Goal: Task Accomplishment & Management: Complete application form

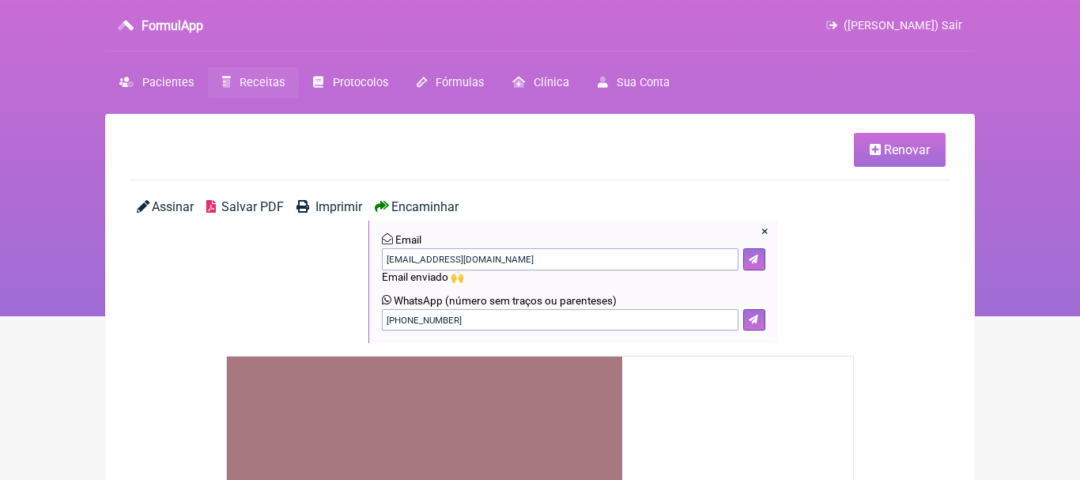
click at [253, 81] on span "Receitas" at bounding box center [262, 82] width 45 height 13
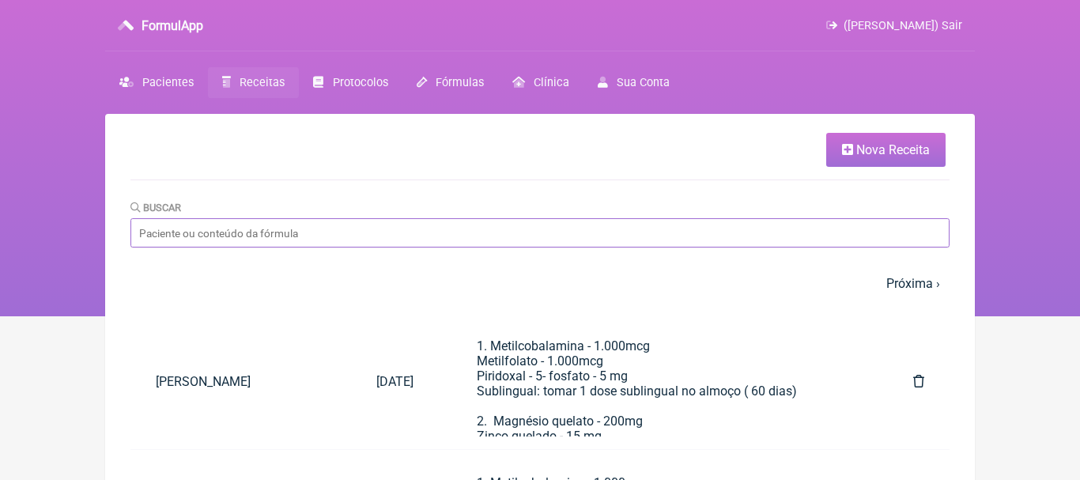
click at [436, 243] on input "Buscar" at bounding box center [539, 232] width 819 height 29
type input "rosile"
click at [871, 153] on span "Nova Receita" at bounding box center [893, 149] width 74 height 15
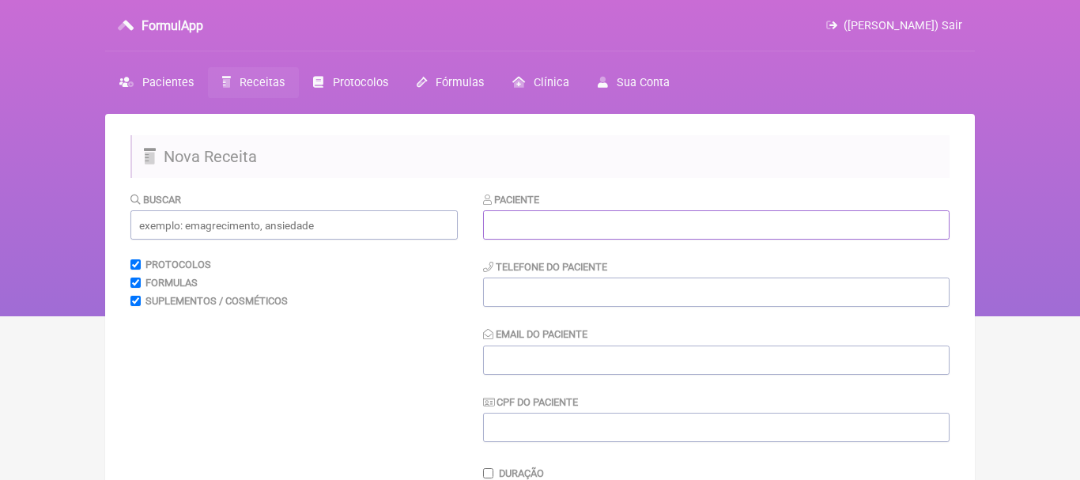
click at [558, 221] on input "text" at bounding box center [716, 224] width 467 height 29
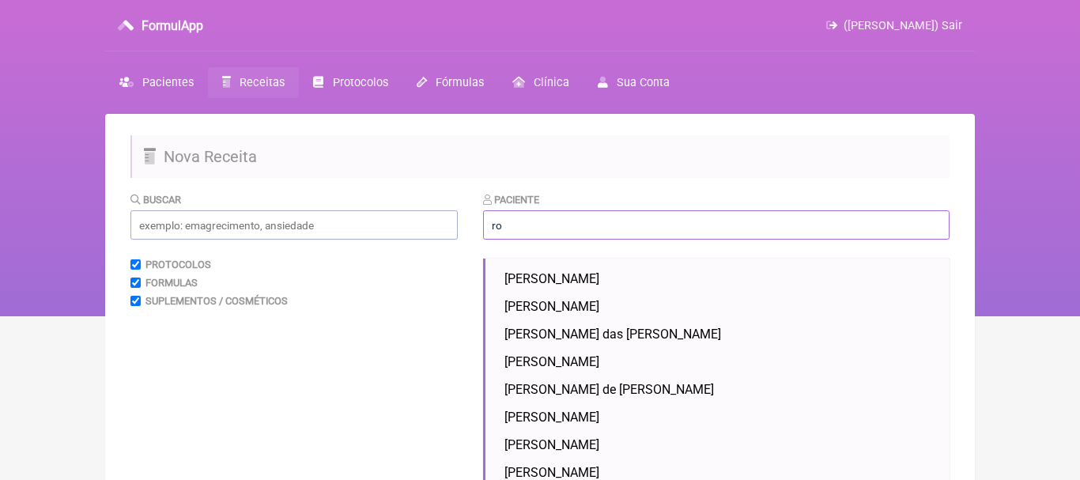
type input "r"
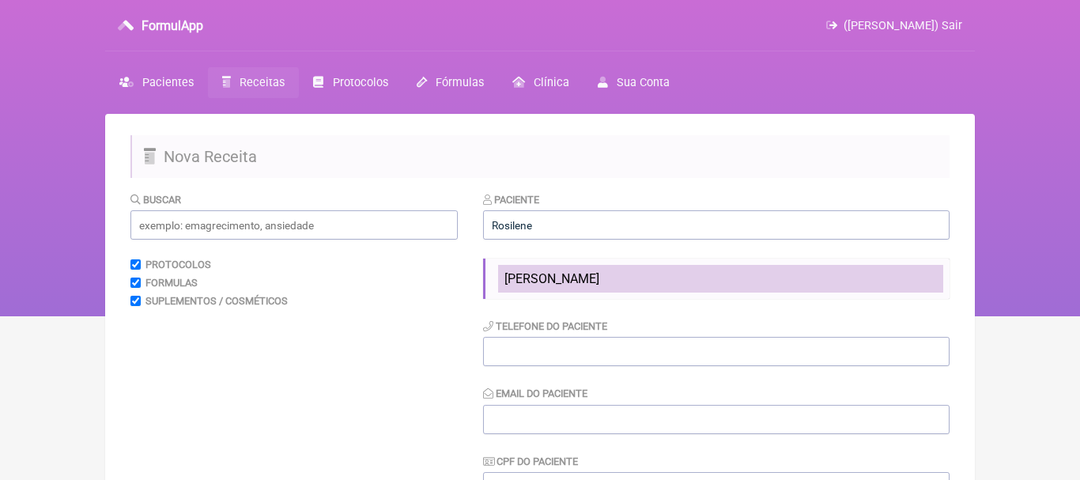
click at [540, 277] on span "[PERSON_NAME]" at bounding box center [552, 278] width 95 height 15
type input "[PERSON_NAME]"
type input "[PHONE_NUMBER]"
type input "[EMAIL_ADDRESS][DOMAIN_NAME]"
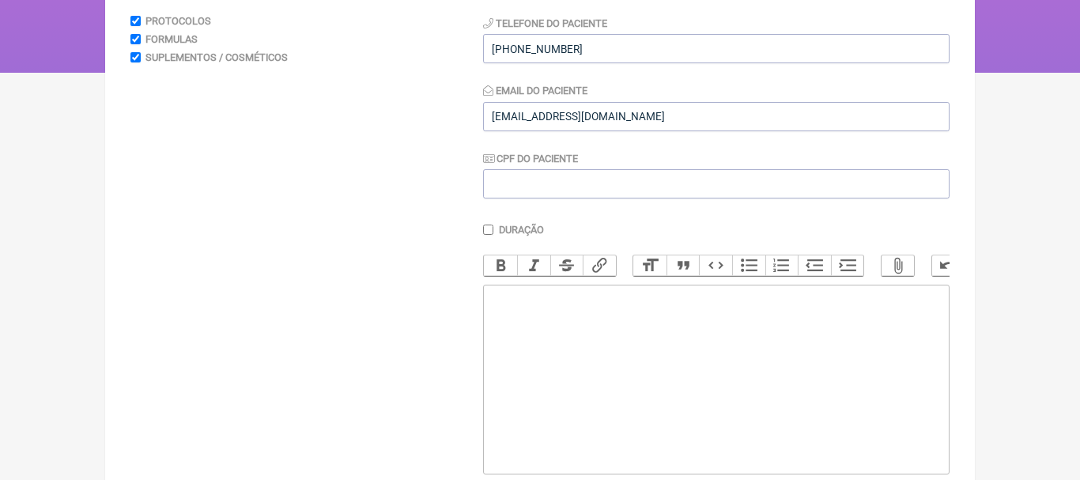
scroll to position [246, 0]
click at [531, 346] on trix-editor at bounding box center [716, 377] width 467 height 190
paste trix-editor "<div>1. Metilcobalamina - 1.000mcg<br>&nbsp; &nbsp; Metilfolato - 1.000mcg<br>&…"
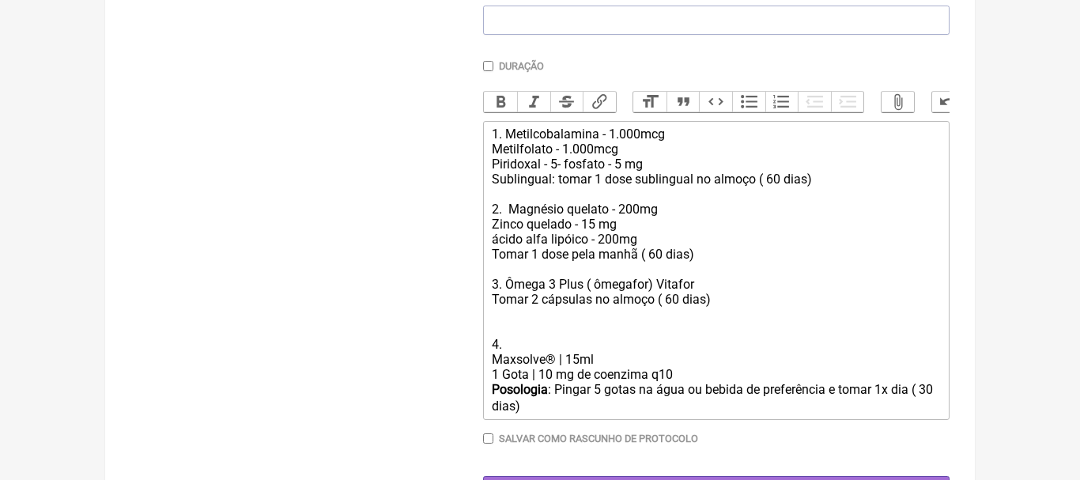
scroll to position [415, 0]
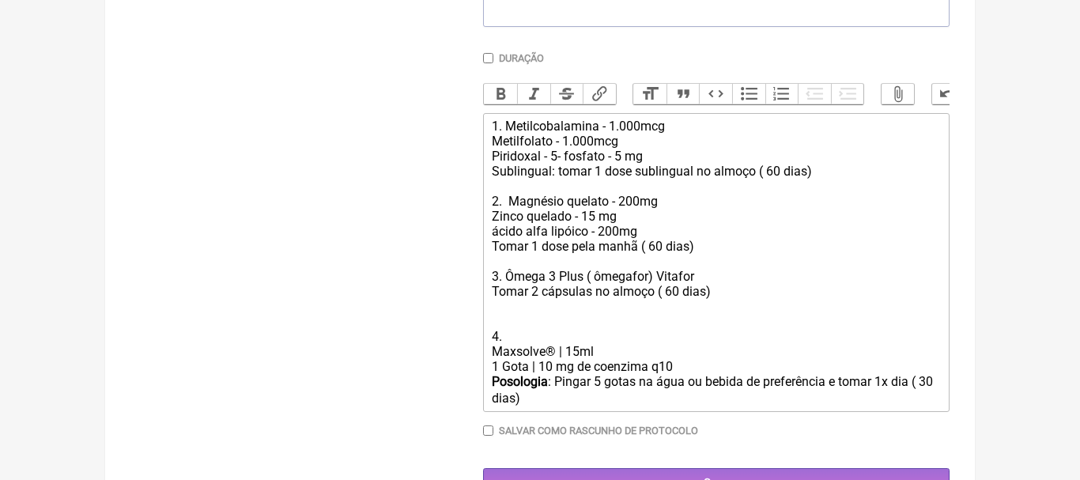
click at [775, 172] on div "1. Metilcobalamina - 1.000mcg Metilfolato - 1.000mcg Piridoxal - 5- fosfato - 5…" at bounding box center [716, 231] width 449 height 225
click at [653, 248] on div "1. Metilcobalamina - 1.000mcg Metilfolato - 1.000mcg Piridoxal - 5- fosfato - 5…" at bounding box center [716, 231] width 449 height 225
click at [675, 297] on div "1. Metilcobalamina - 1.000mcg Metilfolato - 1.000mcg Piridoxal - 5- fosfato - 5…" at bounding box center [716, 231] width 449 height 225
click at [724, 294] on div "1. Metilcobalamina - 1.000mcg Metilfolato - 1.000mcg Piridoxal - 5- fosfato - 5…" at bounding box center [716, 231] width 449 height 225
type trix-editor "<div>1. Metilcobalamina - 1.000mcg<br>&nbsp; &nbsp; Metilfolato - 1.000mcg<br>&…"
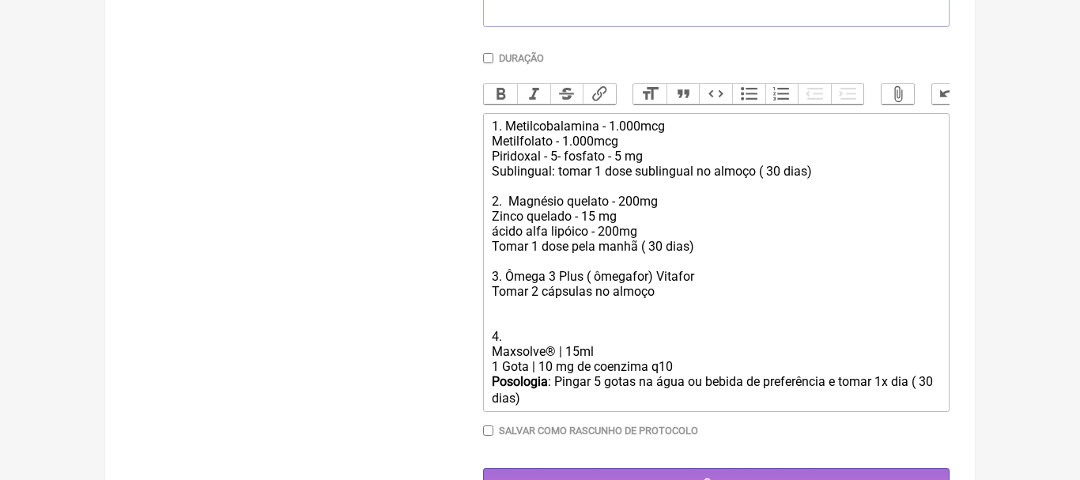
scroll to position [456, 0]
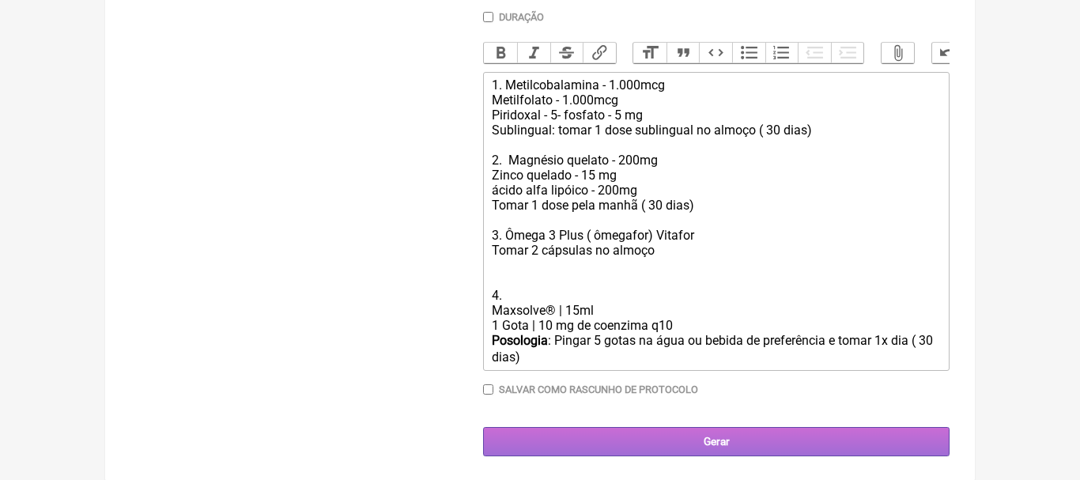
click at [710, 438] on input "Gerar" at bounding box center [716, 441] width 467 height 29
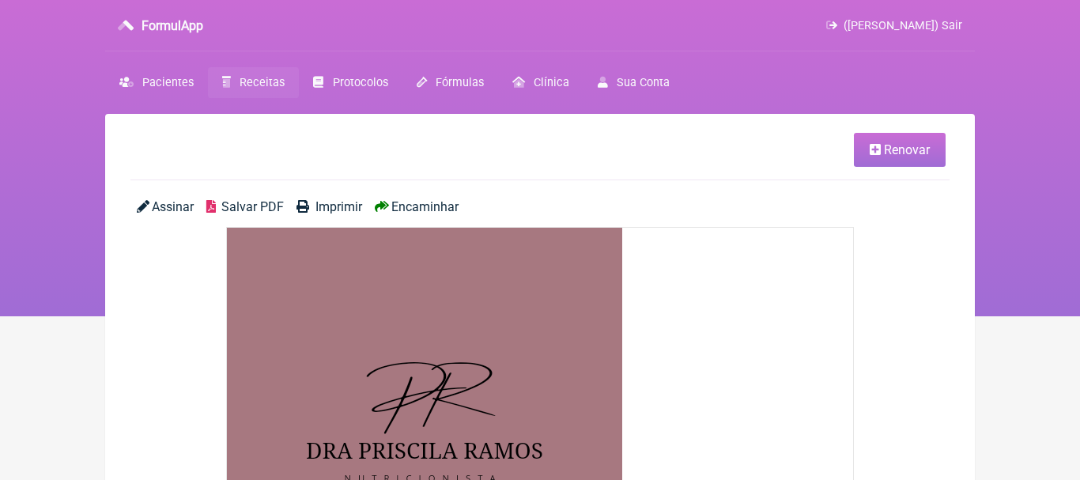
click at [440, 203] on span "Encaminhar" at bounding box center [424, 206] width 67 height 15
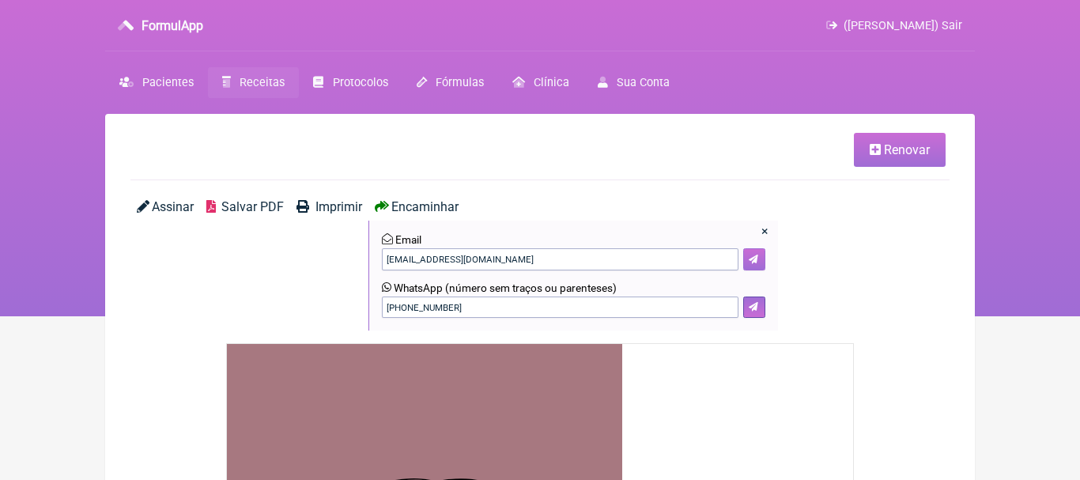
click at [755, 258] on icon at bounding box center [753, 259] width 9 height 9
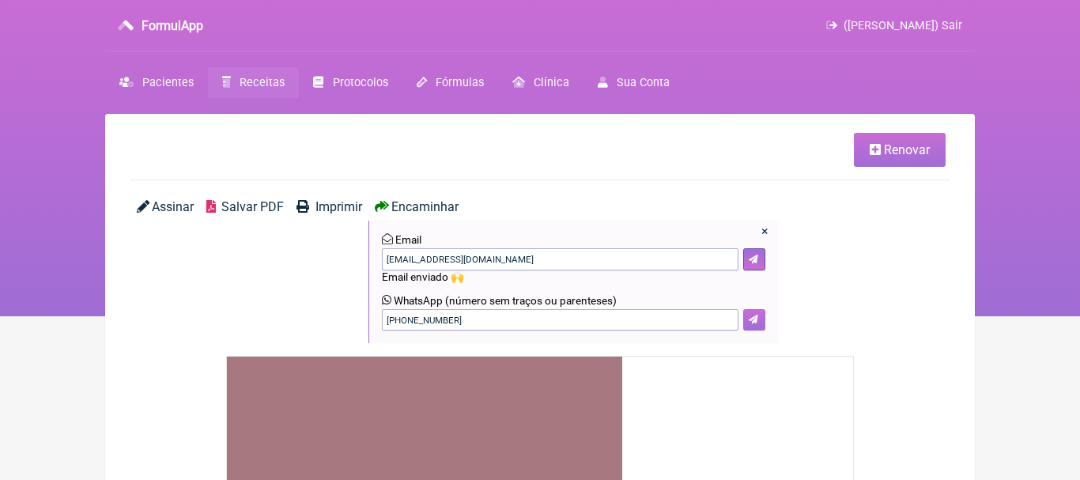
click at [758, 320] on button at bounding box center [754, 320] width 22 height 22
